Goal: Task Accomplishment & Management: Manage account settings

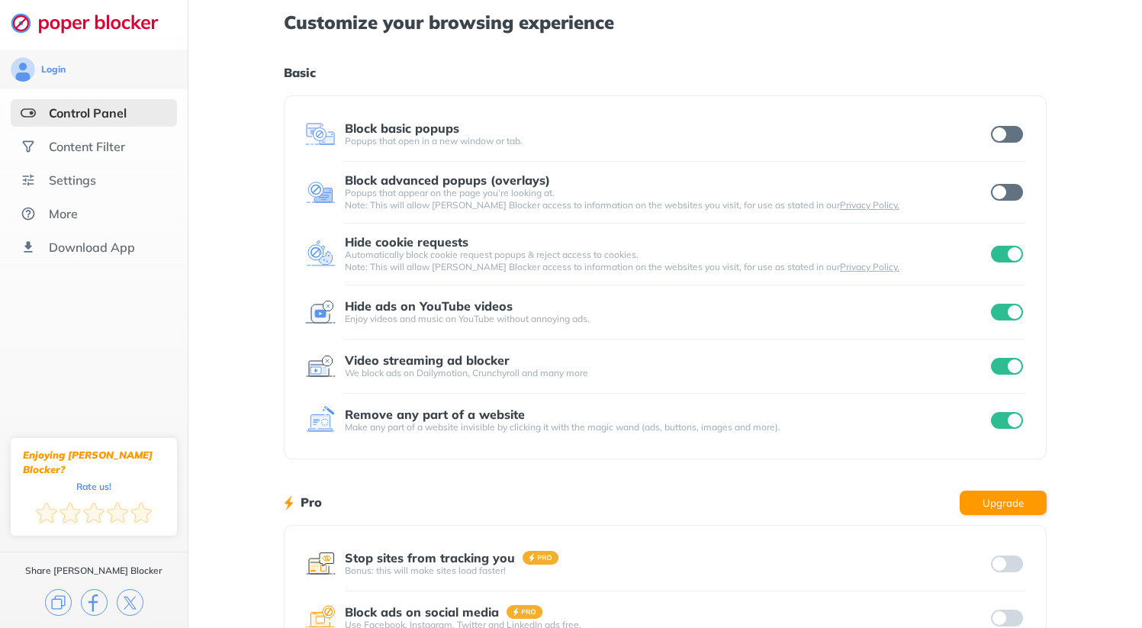
click at [1010, 139] on input "checkbox" at bounding box center [1007, 134] width 32 height 17
click at [1016, 201] on div at bounding box center [1006, 192] width 37 height 21
click at [1012, 185] on input "checkbox" at bounding box center [1007, 192] width 32 height 17
click at [1018, 192] on input "checkbox" at bounding box center [1007, 192] width 32 height 17
